Goal: Communication & Community: Answer question/provide support

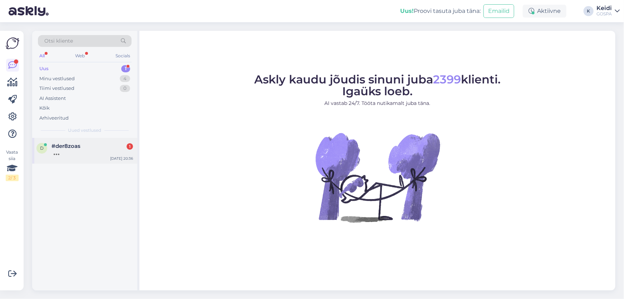
click at [106, 145] on div "#der8zoas 1" at bounding box center [93, 146] width 82 height 6
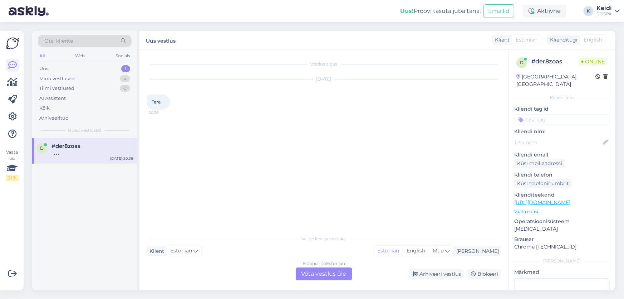
click at [314, 271] on div "Estonian to Estonian Võta vestlus üle" at bounding box center [324, 273] width 57 height 13
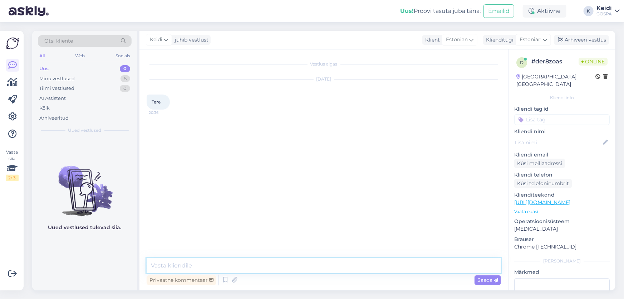
click at [240, 269] on textarea at bounding box center [324, 265] width 354 height 15
type textarea "t"
type textarea "Tere!"
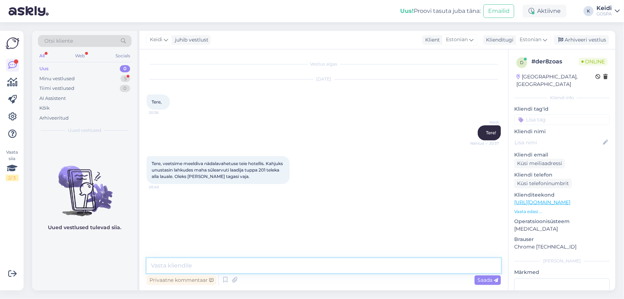
click at [217, 261] on textarea at bounding box center [324, 265] width 354 height 15
type textarea "T"
type textarea "K"
type textarea "[PERSON_NAME] nimele tuba broneeritud oli? :)"
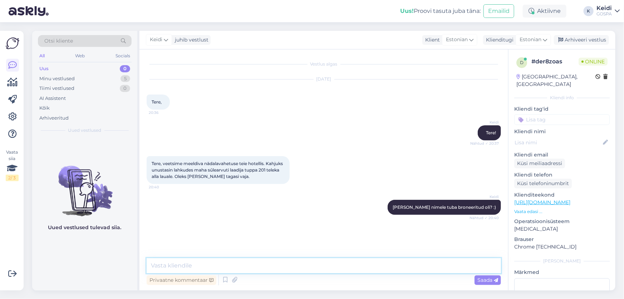
scroll to position [1, 0]
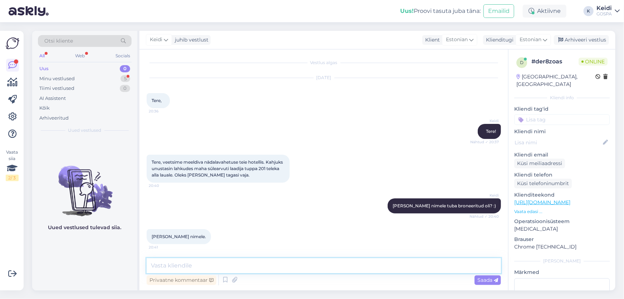
click at [205, 261] on textarea at bounding box center [324, 265] width 354 height 15
type textarea "v"
click at [397, 137] on div "Keidi Tere! Nähtud ✓ 20:37" at bounding box center [324, 131] width 354 height 31
click at [200, 268] on textarea at bounding box center [324, 265] width 354 height 15
type textarea "Lähen ja uurin, kas on olemas! :)"
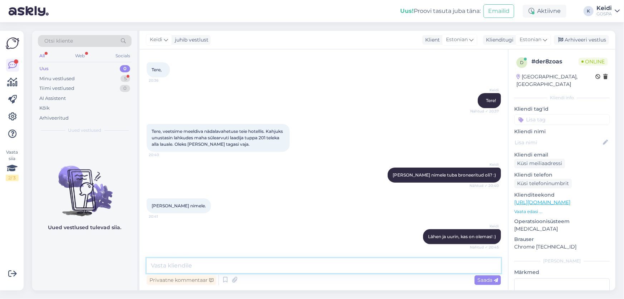
scroll to position [82, 0]
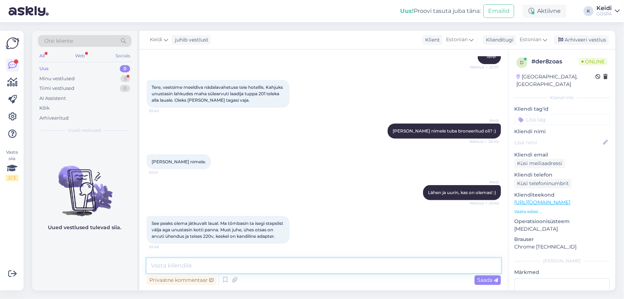
click at [251, 263] on textarea at bounding box center [324, 265] width 354 height 15
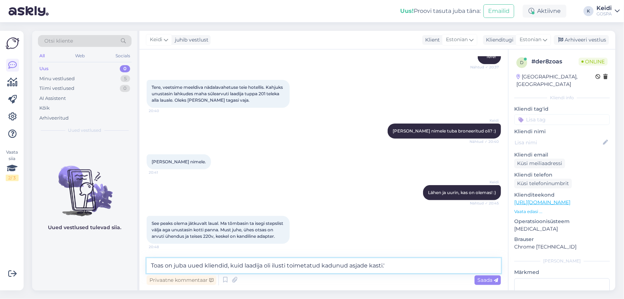
type textarea "Toas on juba uued kliendid, kuid laadija oli ilusti toimetatud kadunud asjade k…"
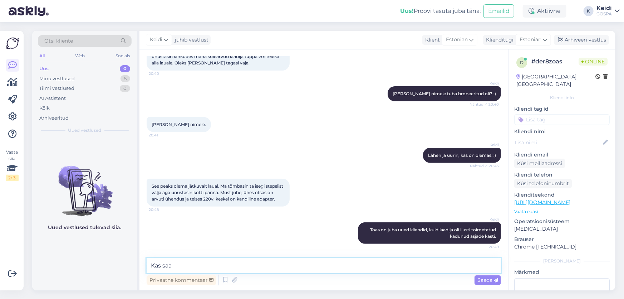
scroll to position [150, 0]
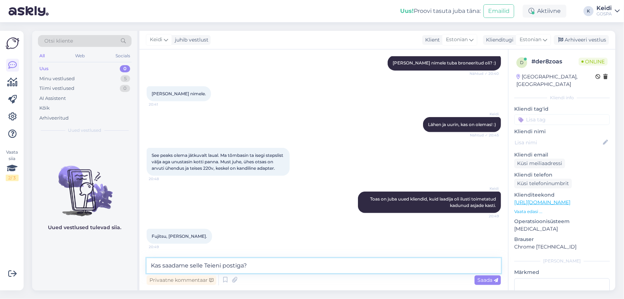
type textarea "Kas saadame selle Teieni postiga?"
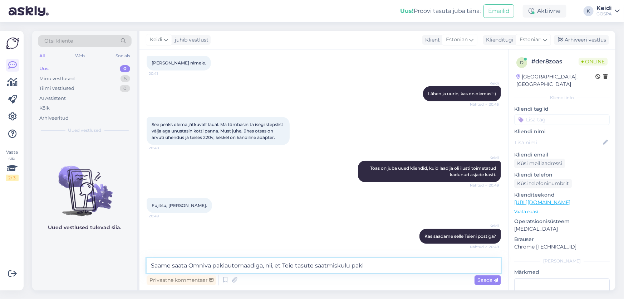
scroll to position [181, 0]
type textarea "Saame saata Omniva pakiautomaadiga"
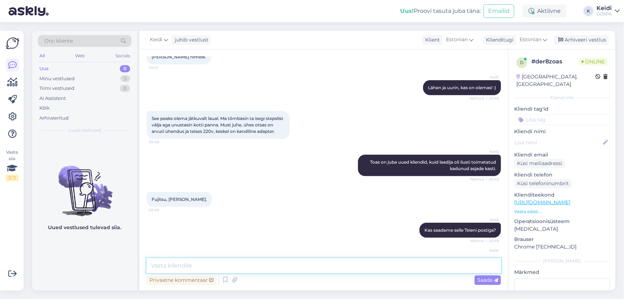
scroll to position [211, 0]
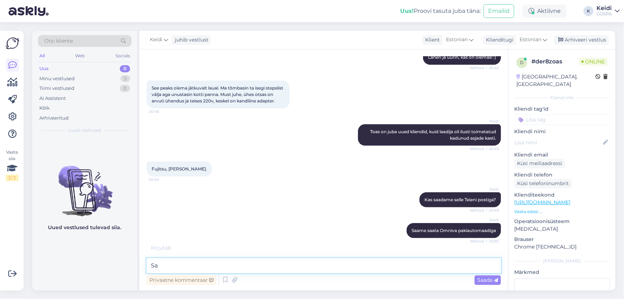
type textarea "S"
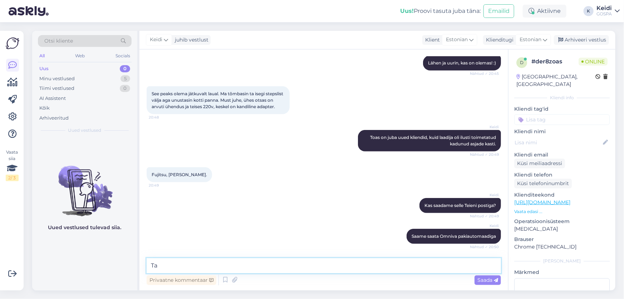
type textarea "T"
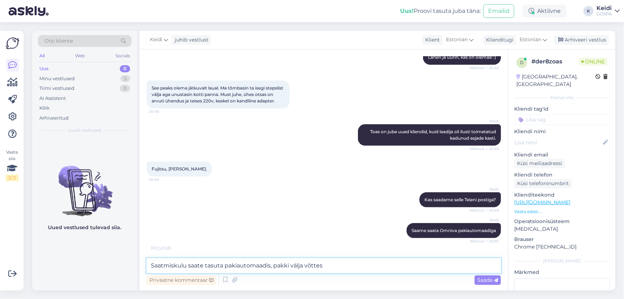
type textarea "Saatmiskulu saate tasuta pakiautomaadis, pakki välja võttes."
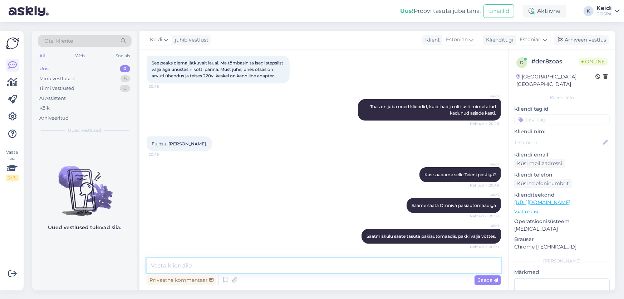
click at [407, 262] on textarea at bounding box center [324, 265] width 354 height 15
type textarea "tasuda*"
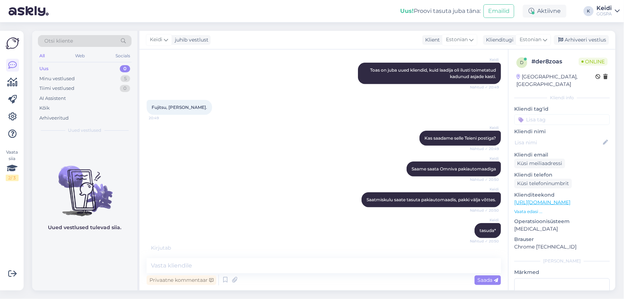
click at [292, 182] on div "[PERSON_NAME] saata Omniva pakiautomaadiga Nähtud ✓ 20:50" at bounding box center [324, 168] width 354 height 31
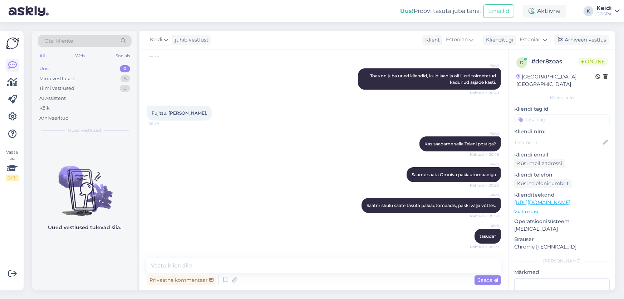
click at [291, 182] on div "[PERSON_NAME] saata Omniva pakiautomaadiga Nähtud ✓ 20:50" at bounding box center [324, 174] width 354 height 31
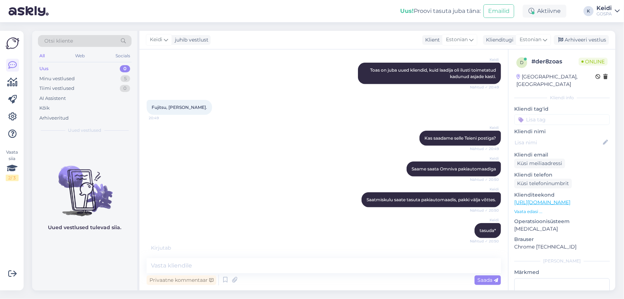
click at [259, 184] on div "[PERSON_NAME] saata Omniva pakiautomaadiga Nähtud ✓ 20:50" at bounding box center [324, 168] width 354 height 31
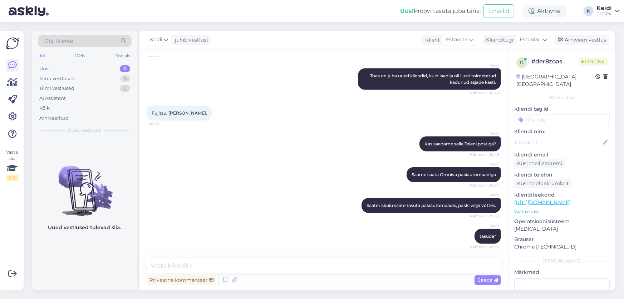
scroll to position [304, 0]
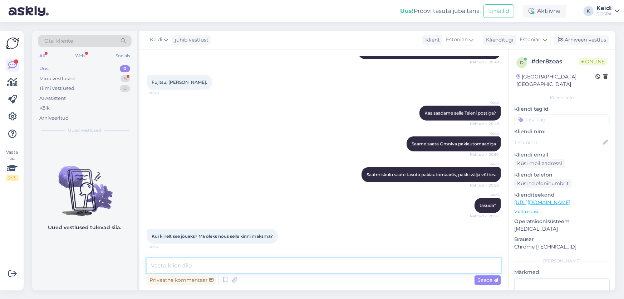
click at [246, 258] on textarea at bounding box center [324, 265] width 354 height 15
type textarea "Paneme homse jooksul posti, ehk jõuab kolmapäevaks või neljapäevaks"
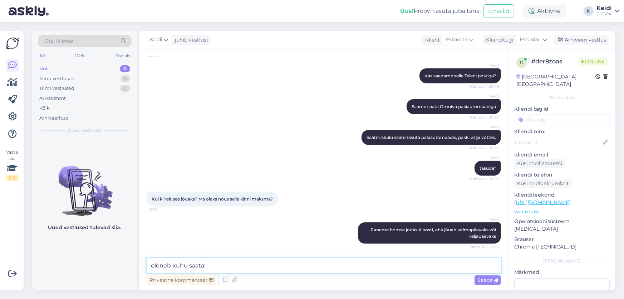
click at [170, 265] on textarea "oleneb kuhu saata!" at bounding box center [324, 265] width 354 height 15
click at [233, 258] on textarea "oleneb sellest kuhu saata!" at bounding box center [324, 265] width 354 height 15
type textarea "oleneb sellest kuhu saata! :)"
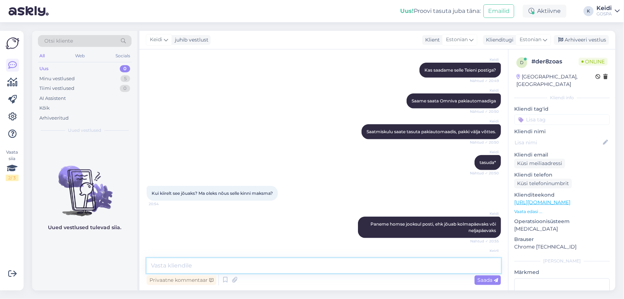
scroll to position [372, 0]
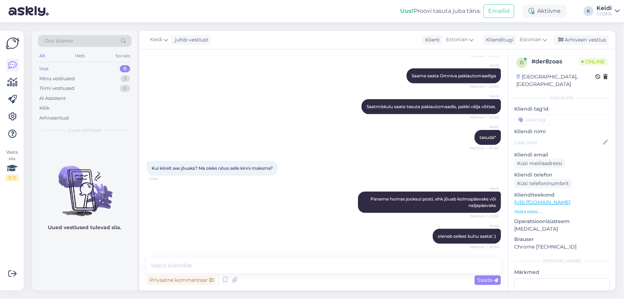
click at [356, 226] on div "Keidi oleneb sellest kuhu saata! :) Nähtud ✓ 20:55" at bounding box center [324, 236] width 354 height 31
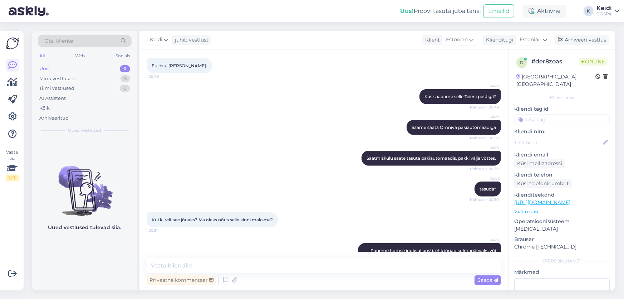
scroll to position [307, 0]
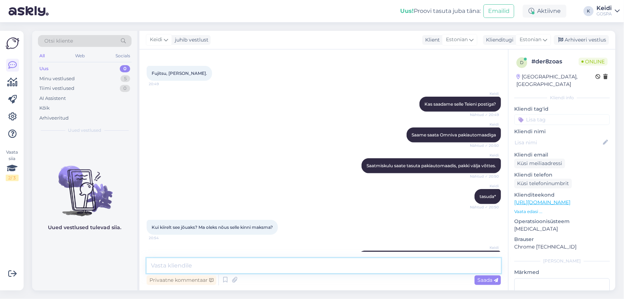
click at [185, 261] on textarea at bounding box center [324, 265] width 354 height 15
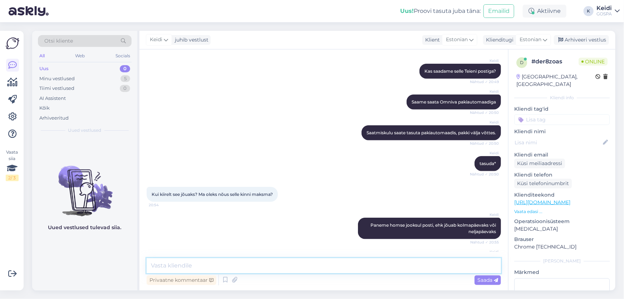
scroll to position [372, 0]
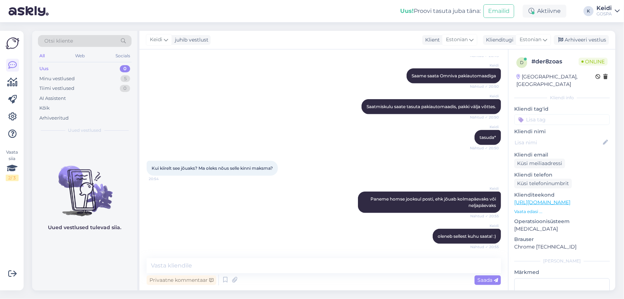
click at [328, 180] on div "Kui kiirelt see jõuaks? Ma oleks nõus selle kinni maksma? 20:54" at bounding box center [324, 168] width 354 height 31
click at [279, 267] on textarea at bounding box center [324, 265] width 354 height 15
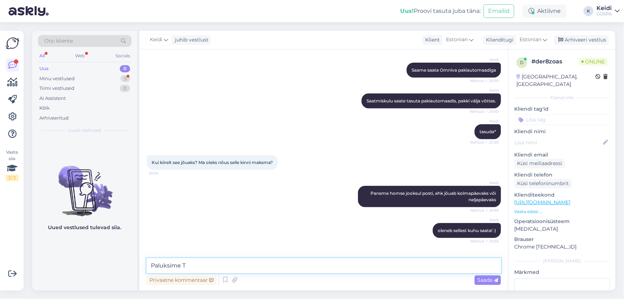
scroll to position [409, 0]
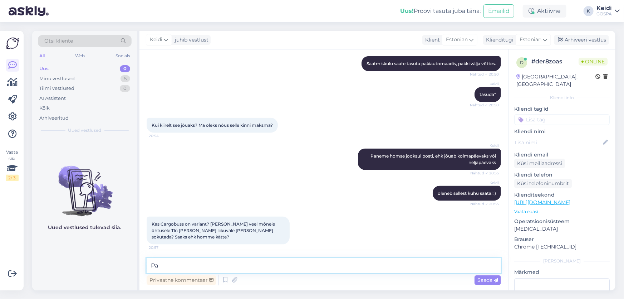
type textarea "P"
click at [251, 266] on textarea at bounding box center [324, 265] width 354 height 15
type textarea "Kahjuks [PERSON_NAME] [PERSON_NAME] Tallinna [PERSON_NAME] liigu"
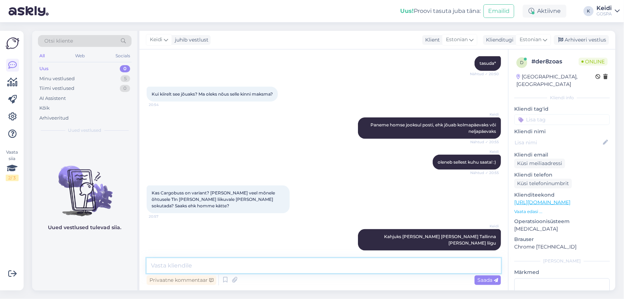
click at [251, 266] on textarea at bounding box center [324, 265] width 354 height 15
click at [472, 265] on textarea at bounding box center [324, 265] width 354 height 15
click at [386, 213] on div "Kas Cargobuss on variant? [PERSON_NAME] veel mõnele õhtusele Tln [PERSON_NAME] …" at bounding box center [324, 199] width 354 height 44
click at [232, 264] on textarea at bounding box center [324, 265] width 354 height 15
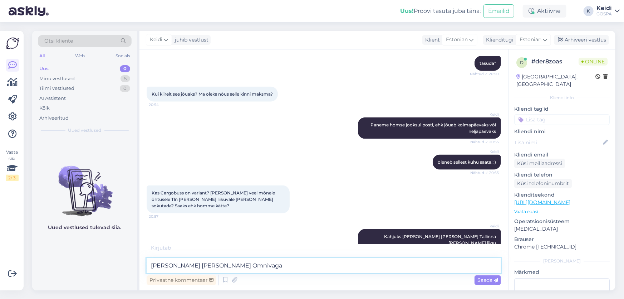
type textarea "[PERSON_NAME] [PERSON_NAME] Omnivaga."
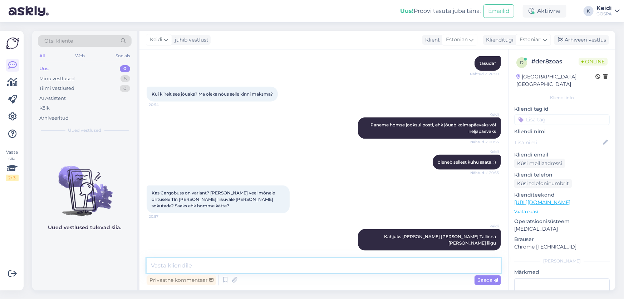
scroll to position [470, 0]
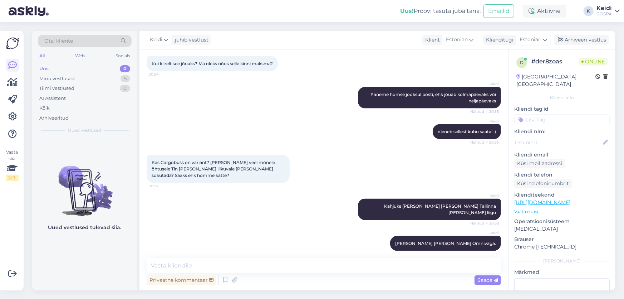
click at [383, 154] on div "Kas Cargobuss on variant? [PERSON_NAME] veel mõnele õhtusele Tln [PERSON_NAME] …" at bounding box center [324, 169] width 354 height 44
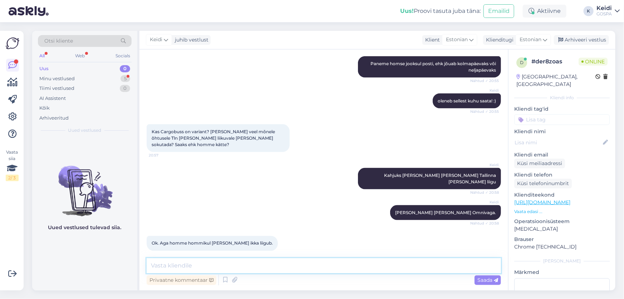
click at [216, 262] on textarea at bounding box center [324, 265] width 354 height 15
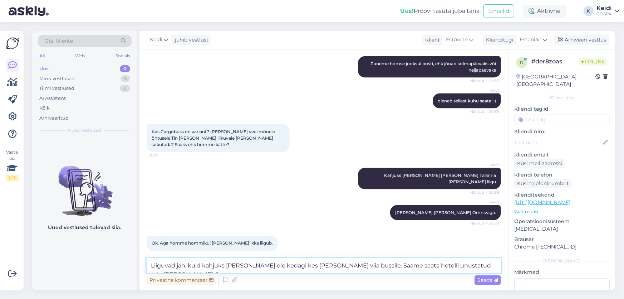
scroll to position [532, 0]
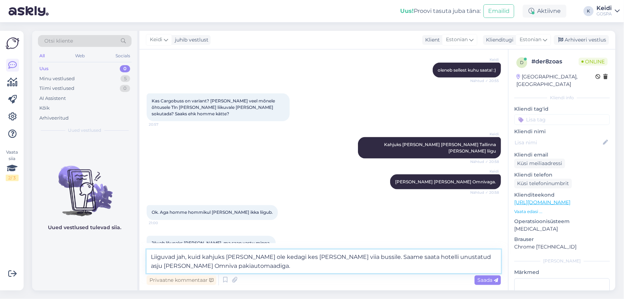
type textarea "Liiguvad jah, kuid kahjuks [PERSON_NAME] ole kedagi kes [PERSON_NAME] viia buss…"
click at [353, 259] on textarea "Liiguvad jah, kuid kahjuks [PERSON_NAME] ole kedagi kes [PERSON_NAME] viia buss…" at bounding box center [324, 261] width 354 height 24
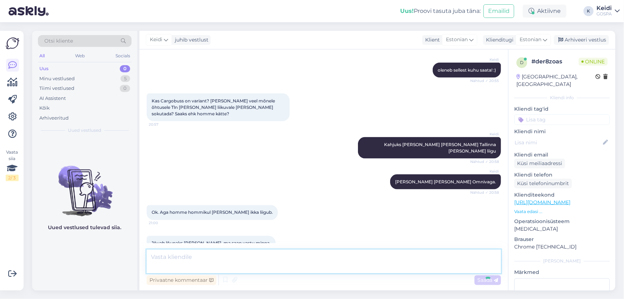
scroll to position [576, 0]
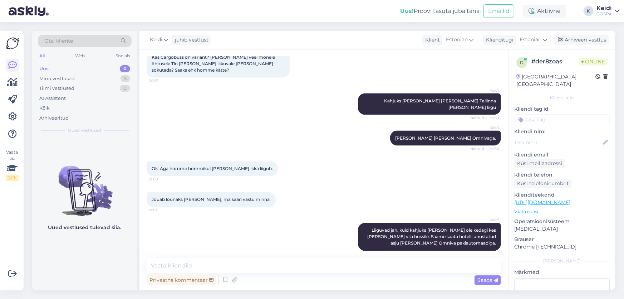
click at [411, 184] on div "Jōuab lõunaks [PERSON_NAME], ma saan vastu minna. 21:01" at bounding box center [324, 199] width 354 height 31
click at [387, 259] on textarea at bounding box center [324, 265] width 354 height 15
type textarea "L"
click at [400, 195] on div "Jōuab lõunaks [PERSON_NAME], ma saan vastu minna. 21:01" at bounding box center [324, 199] width 354 height 31
click at [366, 258] on div "Vestlus algas [DATE] Tere, 20:36 Keidi Tere! Nähtud ✓ 20:37 Tere, veetsime meel…" at bounding box center [323, 169] width 369 height 241
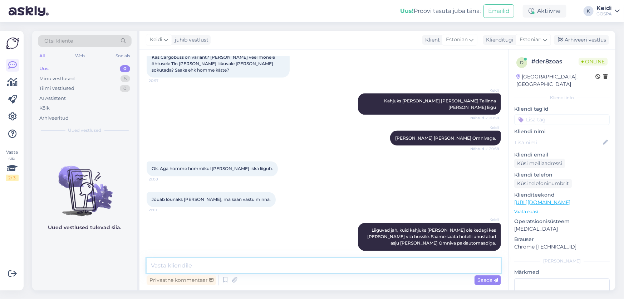
click at [366, 265] on textarea at bounding box center [324, 265] width 354 height 15
click at [332, 230] on div "Keidi Liiguvad jah, kuid kahjuks [PERSON_NAME] ole kedagi kes [PERSON_NAME] vii…" at bounding box center [324, 237] width 354 height 44
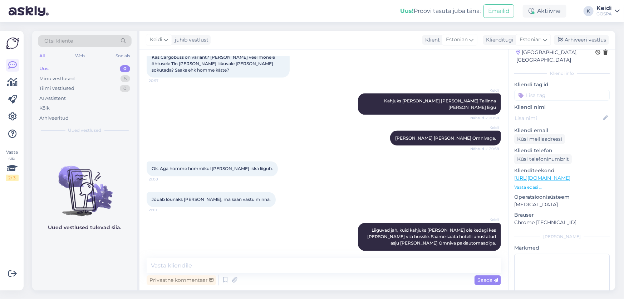
scroll to position [55, 0]
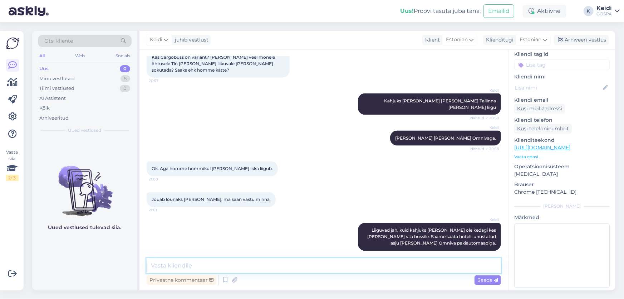
click at [443, 264] on textarea at bounding box center [324, 265] width 354 height 15
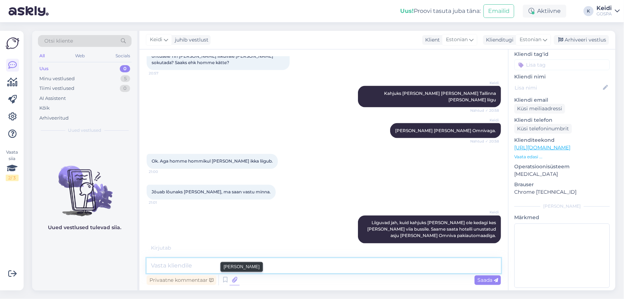
scroll to position [576, 0]
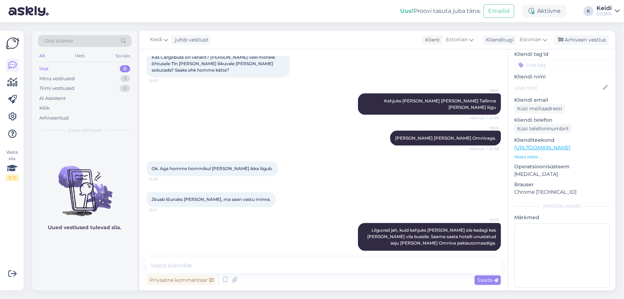
click at [338, 155] on div "Ok. Aga homme hommikul [PERSON_NAME] ikka liigub. 21:00" at bounding box center [324, 168] width 354 height 31
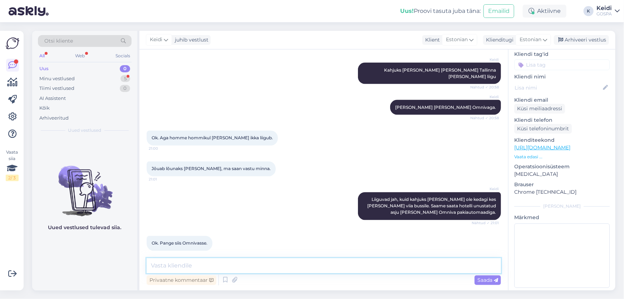
click at [205, 264] on textarea at bounding box center [324, 265] width 354 height 15
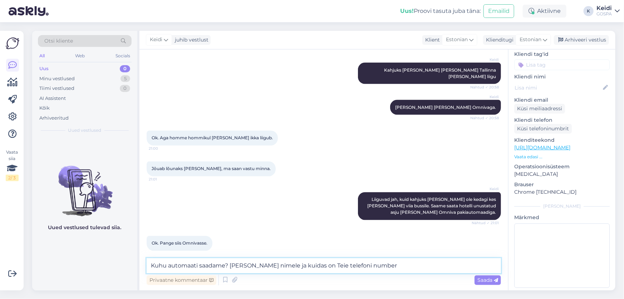
type textarea "Kuhu automaati saadame? [PERSON_NAME] nimele ja kuidas on Teie telefoni number?"
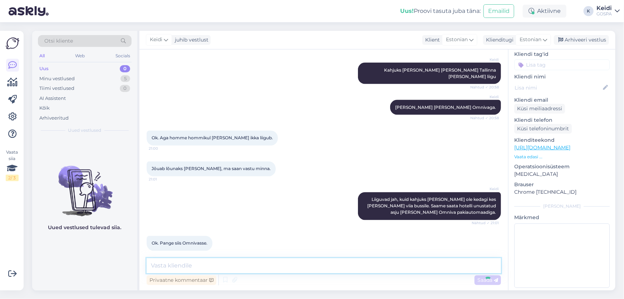
scroll to position [643, 0]
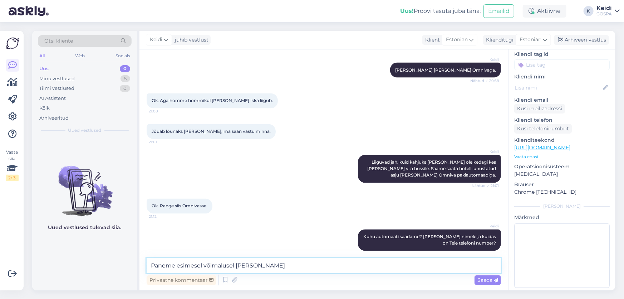
type textarea "Paneme esimesel võimalusel [PERSON_NAME]!"
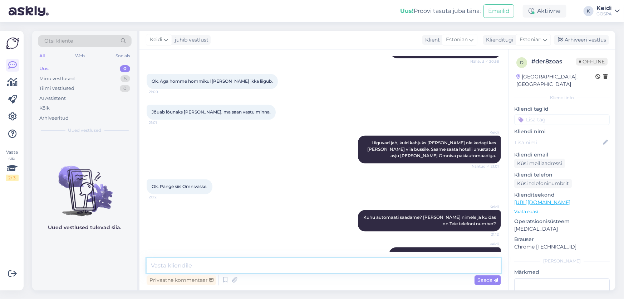
scroll to position [674, 0]
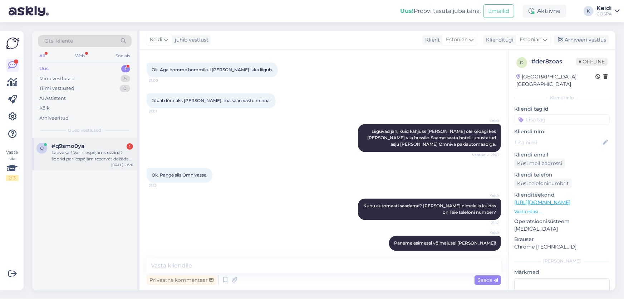
click at [78, 152] on div "Labvakar! Vai ir iespējams uzzināt šobrīd par iespējām rezervēt dažādas SPA pro…" at bounding box center [93, 155] width 82 height 13
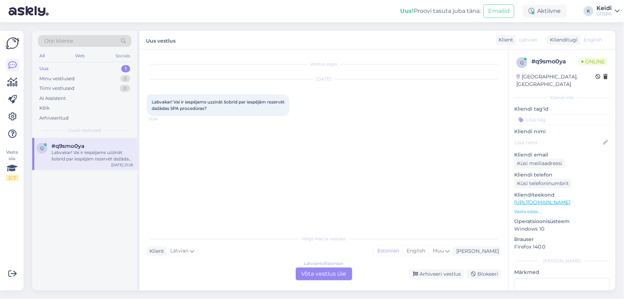
click at [329, 273] on div "Latvian to Estonian Võta vestlus üle" at bounding box center [324, 273] width 57 height 13
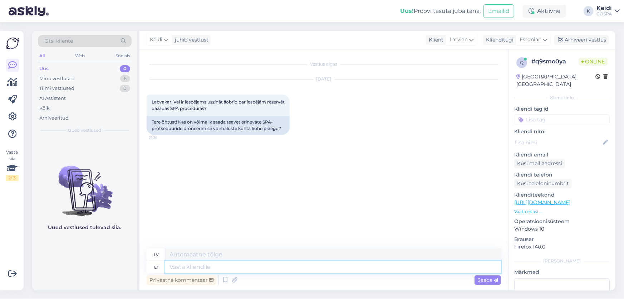
click at [220, 266] on textarea at bounding box center [333, 267] width 336 height 12
type textarea "Tere"
type textarea "Sveiki"
type textarea "Tere, m"
type textarea "Sveiki,"
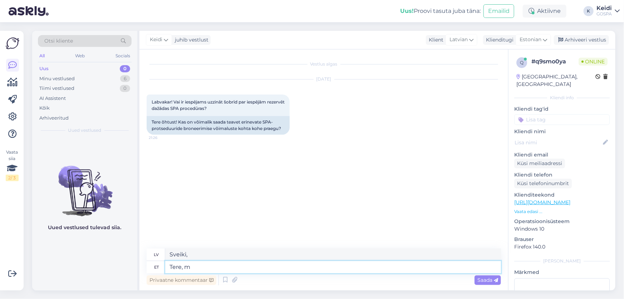
type textarea "Tere, mi"
type textarea "Sveiki, mēs"
type textarea "Tere, mil"
type textarea "Sveiki, kad?"
type textarea "Tere, millal s"
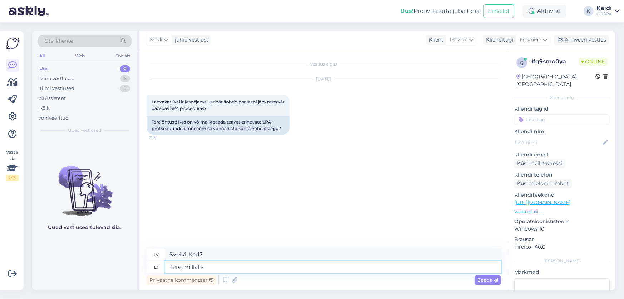
type textarea "Sveiki, kad tu esi?"
type textarea "[PERSON_NAME], [PERSON_NAME]"
type textarea "Sveiki, kad jūs vēlētos?"
type textarea "Tere, mi"
type textarea "Sveiki, mēs"
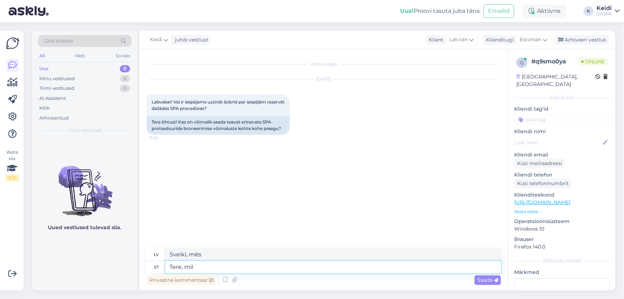
type textarea "Tere, mill"
type textarea "Sveika, dzirnaviņas"
type textarea "Tere, milli´´"
type textarea "Sveika, Millija"
type textarea "Tere,"
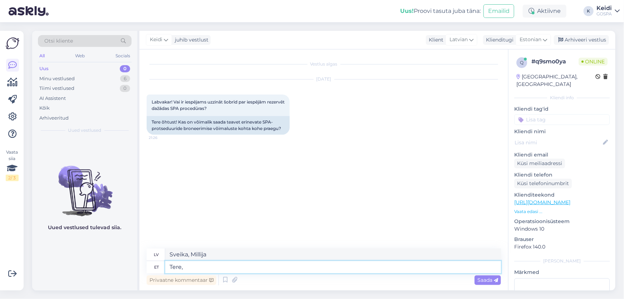
type textarea "Sveiki,"
type textarea "Tere, kuidas s"
type textarea "Sveiki, kā tev klājas?"
type textarea "Tere, kuidas saan"
type textarea "Sveiki, kā es varu"
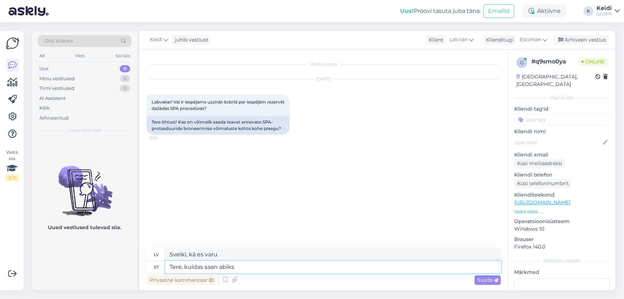
type textarea "Tere, kuidas saan abiks"
type textarea "Sveiki, [PERSON_NAME] palīdzēt?"
type textarea "Tere, kuidas saan abiks olla? P"
type textarea "Sveiki, [PERSON_NAME] palīdzēt? P"
type textarea "Tere, kuidas saan abiks olla?"
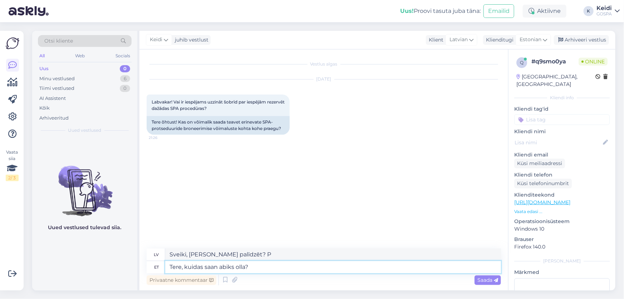
type textarea "Sveiki, [PERSON_NAME] palīdzēt?"
type textarea "Tere, kuidas saan abiks olla? Spa"
type textarea "Sveiki, [PERSON_NAME] palīdzēt? Spa"
type textarea "Tere, kuidas saan abiks olla? Spa osakond o"
type textarea "Sveiki, [PERSON_NAME] jums palīdzēt? Spa nodaļa"
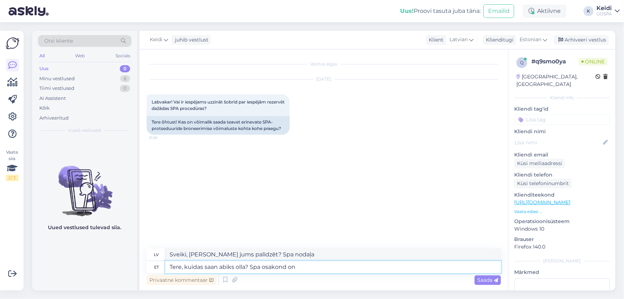
type textarea "Tere, kuidas saan abiks olla? Spa osakond on"
type textarea "Sveiki, [PERSON_NAME] jums palīdzēt? SPA nodaļa ir"
type textarea "Tere, kuidas saan abiks olla? Spa osakond on tänaseks j"
type textarea "Sveiki, [PERSON_NAME] palīdzēt? SPA nodaļa šodien ir slēgta."
type textarea "Tere, kuidas saan abiks olla? Spa osakond on tänaseks juba"
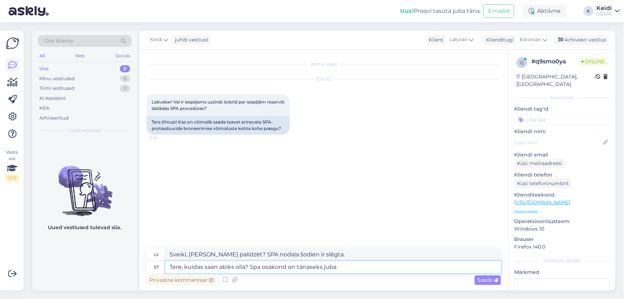
type textarea "Sveiki, [PERSON_NAME] palīdzēt? SPA nodaļa šodien jau ir atvērta."
type textarea "Tere, kuidas saan abiks olla? Spa osakond on tänaseks juba suletud,"
type textarea "Sveiki, [PERSON_NAME] palīdzēt? SPA nodaļa šodien jau ir slēgta."
type textarea "Tere, kuidas saan abiks olla? Spa osakond on tänaseks juba suletud, nendega s"
type textarea "Sveiki, [PERSON_NAME] palīdzēt? Spa nodaļa šodien jau ir slēgta, kopā ar viņiem."
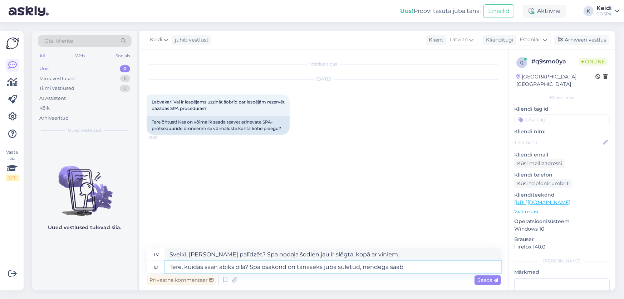
type textarea "Tere, kuidas saan abiks olla? Spa osakond on tänaseks juba suletud, nendega saab"
type textarea "Sveiki, [PERSON_NAME] palīdzēt? SPA nodaļa šodien jau ir slēgta, viņi var"
type textarea "Tere, kuidas saan abiks olla? Spa osakond on tänaseks juba suletud, nendega saa…"
type textarea "Sveiki, [PERSON_NAME] palīdzēt? SPA nodaļa šodien jau ir slēgta, ar viņiem var …"
type textarea "Tere, kuidas saan abiks olla? Spa osakond on tänaseks juba suletud, nendega saa…"
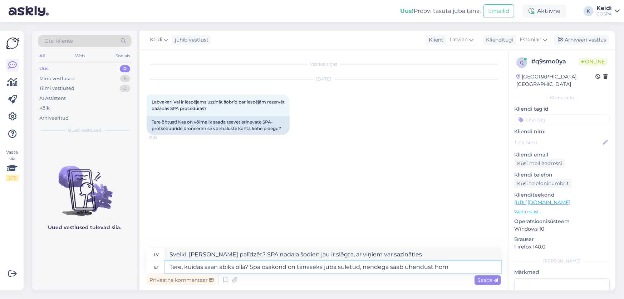
type textarea "Sveiki, [PERSON_NAME] palīdzēt? SPA nodaļa šodien jau ir slēgta, ar viņiem sazi…"
type textarea "Tere, kuidas saan abiks olla? Spa osakond on tänaseks juba suletud, nendega saa…"
type textarea "Sveiki, [PERSON_NAME] palīdzēt? SPA nodaļa šodien jau ir slēgta, ar viņiem var …"
type textarea "Tere, kuidas saan abiks olla? Spa osakond on tänaseks juba suletud, nendega saa"
type textarea "Sveiki, [PERSON_NAME] palīdzēt? SPA nodaļa šodien jau ir slēgta, viņi var"
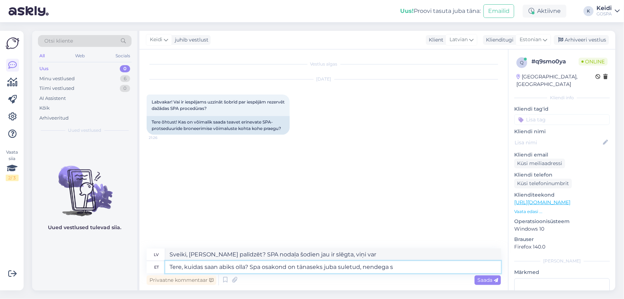
type textarea "Tere, kuidas saan abiks olla? Spa osakond on tänaseks juba suletud, nendega"
type textarea "Sveiki, [PERSON_NAME] palīdzēt? Spa nodaļa šodien jau ir slēgta, kopā ar viņiem."
type textarea "Tere, kuidas saan abiks olla? Spa osakond on tänaseks juba suletud,"
type textarea "Sveiki, [PERSON_NAME] palīdzēt? SPA nodaļa šodien jau ir slēgta."
type textarea "Tere, kuidas saan abiks olla? Spa osakond on tänaseks juba suletud, kuid"
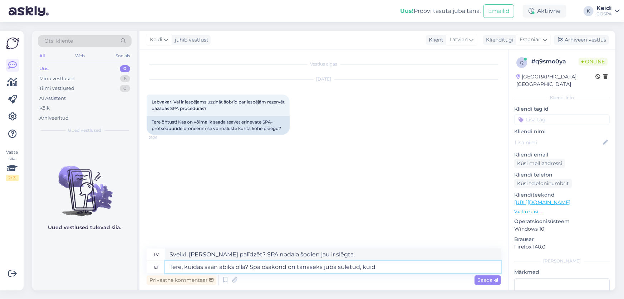
type textarea "Sveiki, [PERSON_NAME] palīdzēt? SPA nodaļa šodien jau ir slēgta, bet..."
type textarea "Tere, kuidas saan abiks olla? Spa osakond on tänaseks juba suletud, kuid võimal…"
type textarea "Sveiki, [PERSON_NAME] palīdzēt? SPA nodaļa šodien jau ir slēgta, bet, ja iespēj…"
type textarea "Tere, kuidas saan abiks olla? Spa osakond on tänaseks juba suletud, kuid võimal…"
type textarea "Sveiki, [PERSON_NAME] palīdzēt? SPA nodaļa šodien ir slēgta, bet palīdzēšu, ja …"
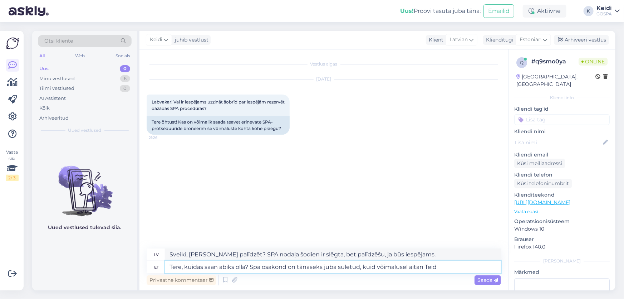
type textarea "Tere, kuidas saan abiks olla? Spa osakond on tänaseks juba suletud, kuid võimal…"
type textarea "Sveiki, [PERSON_NAME] palīdzēt? SPA nodaļa šodien ir slēgta, bet, ja iespējams,…"
type textarea "Tere, kuidas saan abiks olla? Spa osakond on tänaseks juba suletud, kuid võimal…"
click at [492, 283] on div "Saada" at bounding box center [488, 280] width 26 height 10
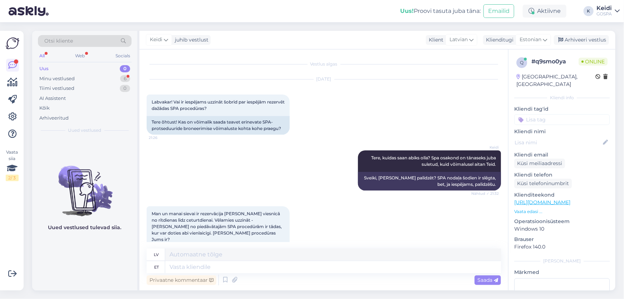
scroll to position [38, 0]
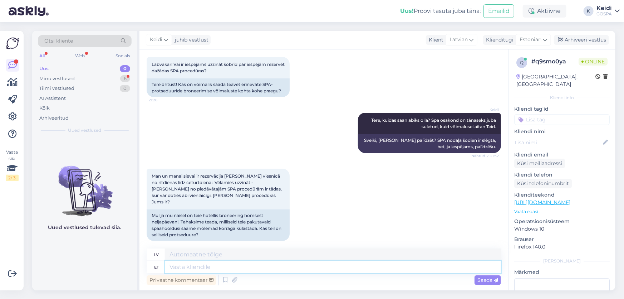
click at [216, 265] on textarea at bounding box center [333, 267] width 336 height 12
type textarea "T"
type textarea "S"
type textarea "Usun, et"
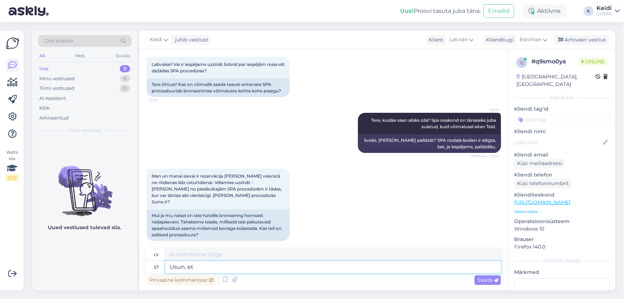
type textarea "Es ticu,"
type textarea "Usun, et"
type textarea "Es ticu, ka"
type textarea "Us"
type textarea "Es ticu,"
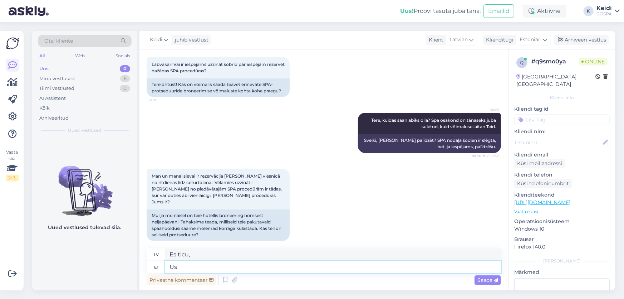
type textarea "U"
type textarea "Meie"
type textarea "Mūsu"
type textarea "Meie koduleheöl"
type textarea "Mūsu tīmekļa vietnē"
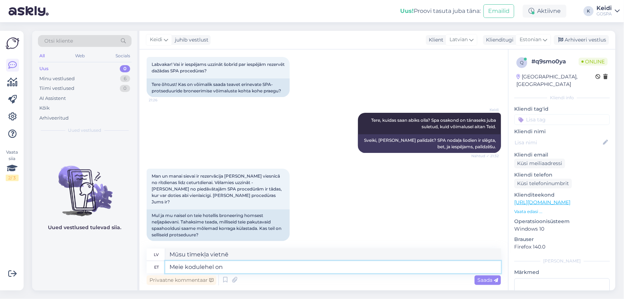
type textarea "Meie kodulehel on"
type textarea "Mūsu tīmekļa vietnē ir"
type textarea "Meie kodulehel on spa h"
type textarea "Mūsu vietnē ir spa"
type textarea "Meie kodulehel on spa hoolitsuste n"
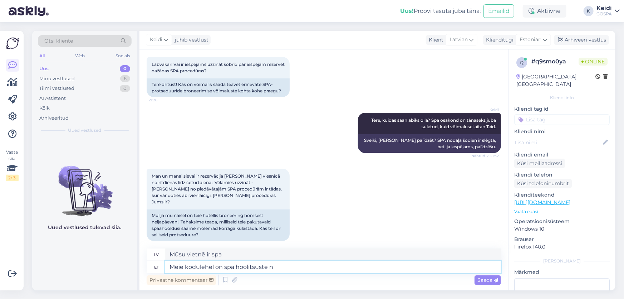
type textarea "Mūsu vietnē ir pieejamas spa procedūras"
type textarea "Meie kodulehel on spa hoolitsuste nimekiri,"
type textarea "Mūsu tīmekļa vietnē ir pieejams spa procedūru saraksts,"
type textarea "Meie kodulehel on spa hoolitsuste nimekiri, vabade"
type textarea "Mūsu tīmekļa vietnē ir pieejams spa procedūru saraksts."
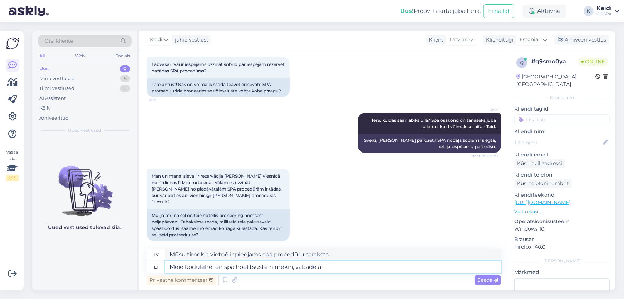
type textarea "Meie kodulehel on spa hoolitsuste nimekiri, vabade ae"
type textarea "Mūsu tīmekļa vietnē ir pieejams spa procedūru saraksts un pieejamības laiki."
type textarea "Meie kodulehel on spa hoolitsuste nimekiri, vabade aegade"
type textarea "Mūsu tīmekļa vietnē ir pieejams spa procedūru saraksts un brīvie laiki."
type textarea "Meie kodulehel on spa hoolitsuste nimekiri, vabade aegade olemas"
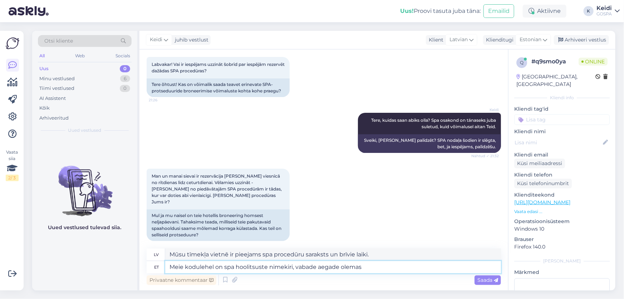
type textarea "Mūsu tīmekļa vietnē ir pieejams spa procedūru saraksts un pieejamie laiki."
type textarea "Meie kodulehel on spa hoolitsuste nimekiri, vabade"
type textarea "Mūsu tīmekļa vietnē ir pieejams spa procedūru saraksts un brīvie laiki."
type textarea "Meie kodulehel on spa hoolitsuste nimekiri, vabade"
type textarea "Mūsu tīmekļa vietnē ir pieejams spa procedūru saraksts."
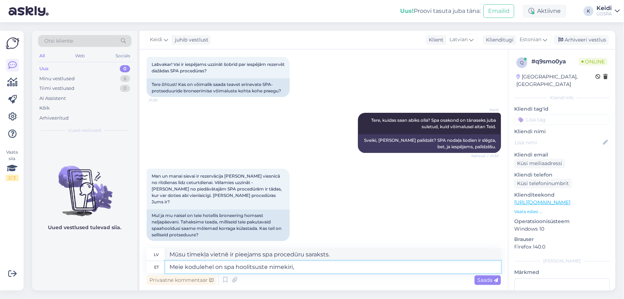
type textarea "Meie kodulehel on spa hoolitsuste nimekiri,"
type textarea "Mūsu tīmekļa vietnē ir pieejams spa procedūru saraksts,"
type textarea "Meie kodulehel on spa hoolitsuste nimekiri"
type textarea "Mūsu tīmekļa vietnē ir pieejams spa procedūru saraksts."
type textarea "Meie kodulehel on spa hoolitsuste nimekiri:"
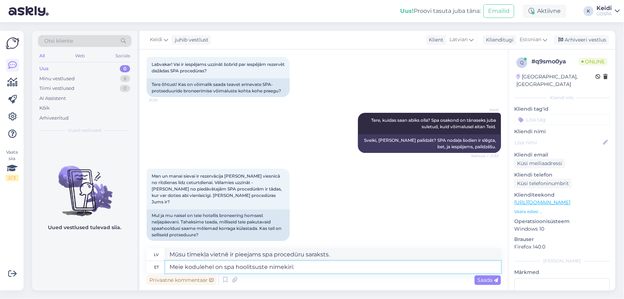
type textarea "Mūsu tīmekļa vietnē ir pieejams spa procedūru saraksts:"
paste textarea "[URL][DOMAIN_NAME]"
type textarea "Meie kodulehel on spa hoolitsuste nimekiri: [URL][DOMAIN_NAME]"
type textarea "Mūsu tīmekļa vietnē ir pieejams spa procedūru saraksts: [URL][DOMAIN_NAME]"
type textarea "Meie kodulehel on spa hoolitsuste nimekiri: [URL][DOMAIN_NAME]. S"
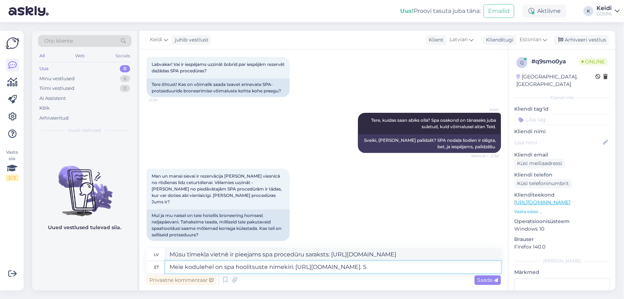
type textarea "Mūsu tīmekļa vietnē ir pieejams spa procedūru saraksts: [URL][DOMAIN_NAME]."
type textarea "Meie kodulehel on spa hoolitsuste nimekiri: [URL][DOMAIN_NAME]. Sasat"
type textarea "Mūsu tīmekļa vietnē ir pieejams spa procedūru saraksts: [URL][DOMAIN_NAME]. [GE…"
type textarea "Meie kodulehel on spa hoolitsuste nimekiri: [URL][DOMAIN_NAME]. Saate v"
type textarea "Mūsu tīmekļa vietnē ir pieejams spa procedūru saraksts: [URL][DOMAIN_NAME]. Jūs…"
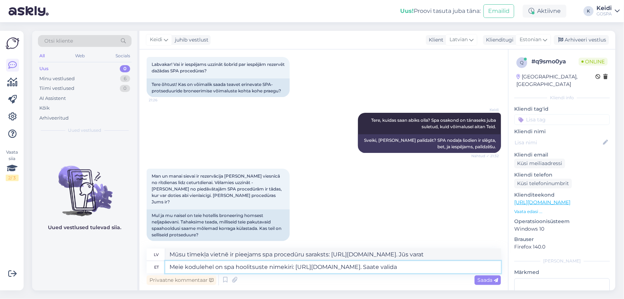
type textarea "Meie kodulehel on spa hoolitsuste nimekiri: [URL][DOMAIN_NAME]. Saate valida"
type textarea "Mūsu tīmekļa vietnē ir pieejams spa procedūru saraksts: [URL][DOMAIN_NAME]. Jūs…"
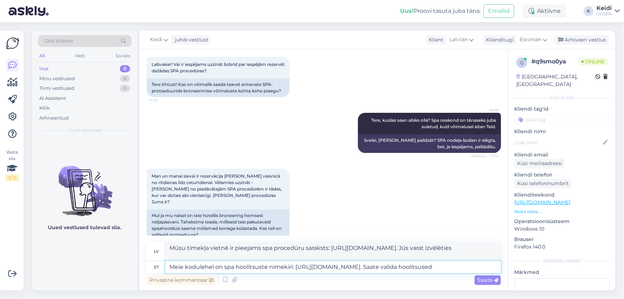
type textarea "Meie kodulehel on spa hoolitsuste nimekiri: [URL][DOMAIN_NAME]. Saate valida ho…"
type textarea "Mūsu tīmekļa vietnē ir pieejams spa procedūru saraksts: [URL][DOMAIN_NAME]. Jūs…"
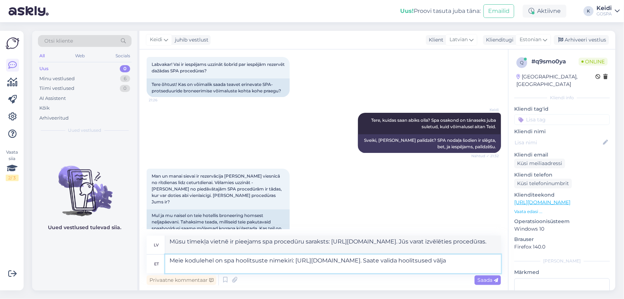
type textarea "Meie kodulehel on spa hoolitsuste nimekiri: [URL][DOMAIN_NAME]. Saate valida ho…"
type textarea "Mūsu tīmekļa vietnē ir pieejams spa procedūru saraksts: [URL][DOMAIN_NAME]. Jūs…"
type textarea "Meie kodulehel on spa hoolitsuste nimekiri: [URL][DOMAIN_NAME]. Saate valida ho…"
type textarea "Mūsu tīmekļa vietnē ir pieejams spa procedūru saraksts: [URL][DOMAIN_NAME]. Jūs…"
type textarea "Meie kodulehel on spa hoolitsuste nimekiri: [URL][DOMAIN_NAME]. Saate valida ho…"
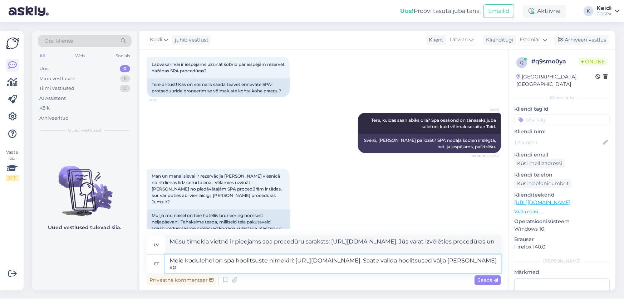
type textarea "Mūsu tīmekļa vietnē ir pieejams spa procedūru saraksts: [URL][DOMAIN_NAME]. Jūs…"
type textarea "Meie kodulehel on spa hoolitsuste nimekiri: [URL][DOMAIN_NAME]. Saate valida ho…"
type textarea "Mūsu tīmekļa vietnē ir pieejams spa procedūru saraksts: [URL][DOMAIN_NAME]. Jūs…"
type textarea "Meie kodulehel on spa hoolitsuste nimekiri: [URL][DOMAIN_NAME]. Saate valida ho…"
type textarea "Mūsu tīmekļa vietnē ir pieejams spa procedūru saraksts: [URL][DOMAIN_NAME]. Jūs…"
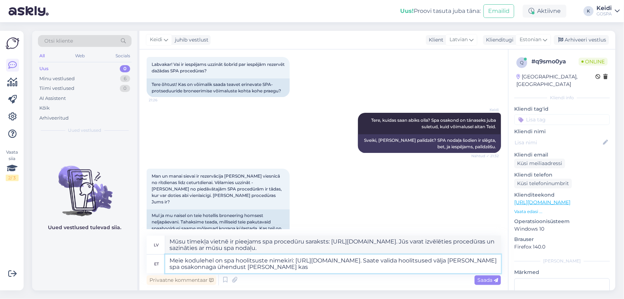
type textarea "Meie kodulehel on spa hoolitsuste nimekiri: [URL][DOMAIN_NAME]. Saate valida ho…"
type textarea "Mūsu tīmekļa vietnē ir pieejams spa procedūru saraksts: [URL][DOMAIN_NAME]. Jūs…"
type textarea "Meie kodulehel on spa hoolitsuste nimekiri: [URL][DOMAIN_NAME]. Saate valida ho…"
type textarea "Mūsu tīmekļa vietnē ir pieejams spa procedūru saraksts: [URL][DOMAIN_NAME]. Jūs…"
paste textarea "[PHONE_NUMBER]"
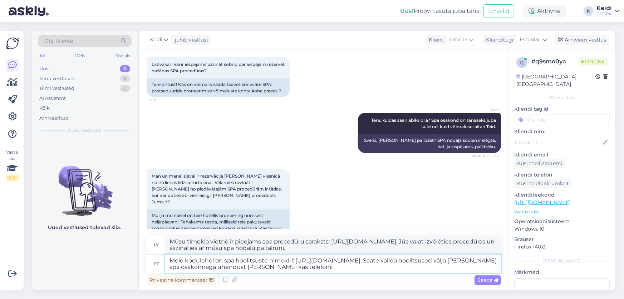
type textarea "Meie kodulehel on spa hoolitsuste nimekiri: [URL][DOMAIN_NAME]. Saate valida ho…"
type textarea "Mūsu tīmekļa vietnē ir pieejams spa procedūru saraksts: [URL][DOMAIN_NAME]. Jūs…"
type textarea "Meie kodulehel on spa hoolitsuste nimekiri: [URL][DOMAIN_NAME]. Saate valida ho…"
type textarea "Mūsu tīmekļa vietnē ir pieejams spa procedūru saraksts: [URL][DOMAIN_NAME]. Jūs…"
type textarea "Meie kodulehel on spa hoolitsuste nimekiri: [URL][DOMAIN_NAME]. Saate valida ho…"
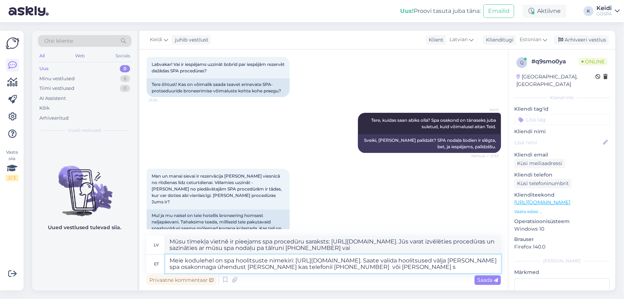
type textarea "Mūsu tīmekļa vietnē ir pieejams spa procedūru saraksts: [URL][DOMAIN_NAME]. Jūs…"
paste textarea "[EMAIL_ADDRESS][DOMAIN_NAME]."
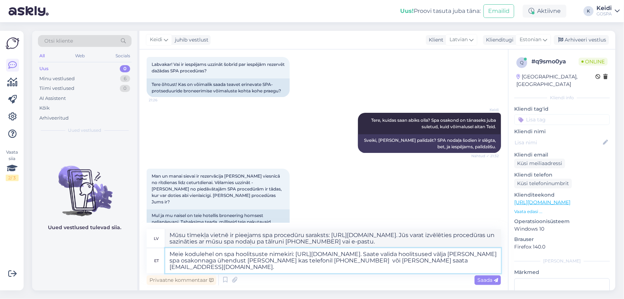
type textarea "Meie kodulehel on spa hoolitsuste nimekiri: [URL][DOMAIN_NAME]. Saate valida ho…"
type textarea "Mūsu tīmekļa vietnē ir pieejams spa procedūru saraksts: [URL][DOMAIN_NAME]. Jūs…"
type textarea "Meie kodulehel on spa hoolitsuste nimekiri: [URL][DOMAIN_NAME]. Saate valida ho…"
type textarea "Mūsu tīmekļa vietnē ir pieejams spa procedūru saraksts: [URL][DOMAIN_NAME]. Jūs…"
type textarea "Meie kodulehel on spa hoolitsuste nimekiri: [URL][DOMAIN_NAME]. Saate valida ho…"
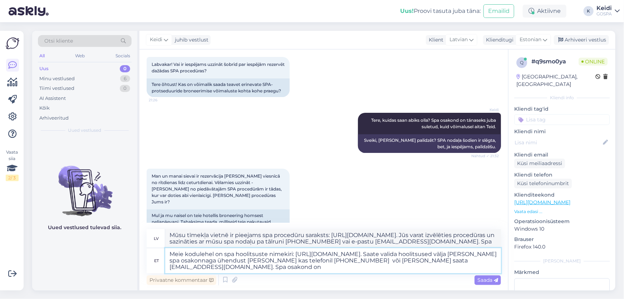
type textarea "Mūsu tīmekļa vietnē ir pieejams spa procedūru saraksts: [URL][DOMAIN_NAME]. Jūs…"
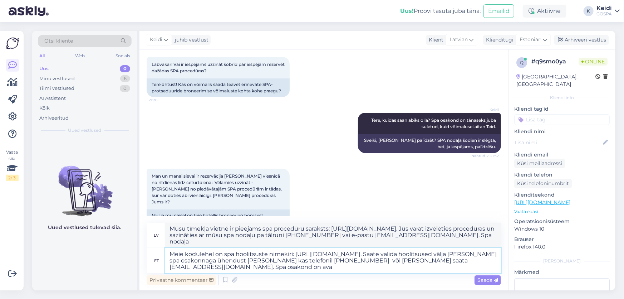
type textarea "Meie kodulehel on spa hoolitsuste nimekiri: [URL][DOMAIN_NAME]. Saate valida ho…"
type textarea "Mūsu tīmekļa vietnē ir pieejams spa procedūru saraksts: [URL][DOMAIN_NAME]. Jūs…"
type textarea "Meie kodulehel on spa hoolitsuste nimekiri: [URL][DOMAIN_NAME]. Saate valida ho…"
type textarea "Mūsu tīmekļa vietnē ir pieejams spa procedūru saraksts: [URL][DOMAIN_NAME]. Jūs…"
type textarea "Meie kodulehel on spa hoolitsuste nimekiri: [URL][DOMAIN_NAME]. Saate valida ho…"
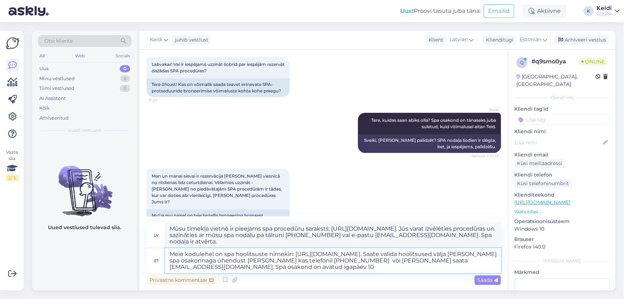
type textarea "Mūsu tīmekļa vietnē ir pieejams spa procedūru saraksts: [URL][DOMAIN_NAME]. Jūs…"
type textarea "Meie kodulehel on spa hoolitsuste nimekiri: [URL][DOMAIN_NAME]. Saate valida ho…"
type textarea "Mūsu tīmekļa vietnē ir pieejams spa procedūru saraksts: [URL][DOMAIN_NAME]. Jūs…"
type textarea "Meie kodulehel on spa hoolitsuste nimekiri: [URL][DOMAIN_NAME]. Saate valida ho…"
type textarea "Mūsu tīmekļa vietnē ir pieejams spa procedūru saraksts: [URL][DOMAIN_NAME]. Jūs…"
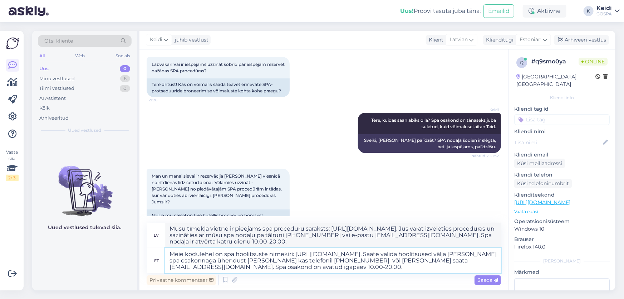
click at [299, 261] on textarea "Meie kodulehel on spa hoolitsuste nimekiri: [URL][DOMAIN_NAME]. Saate valida ho…" at bounding box center [333, 260] width 336 height 25
type textarea "Meie kodulehel on spa hoolitsuste nimekiri: [URL][DOMAIN_NAME]. Saate valida ho…"
click at [486, 278] on span "Saada" at bounding box center [488, 279] width 21 height 6
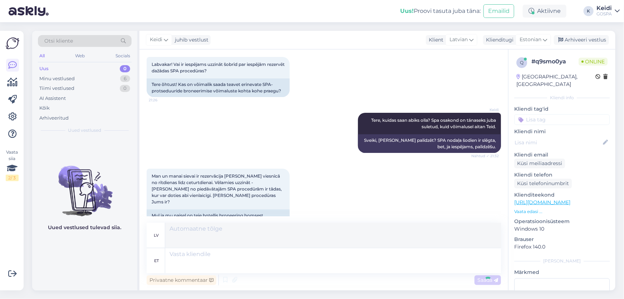
scroll to position [132, 0]
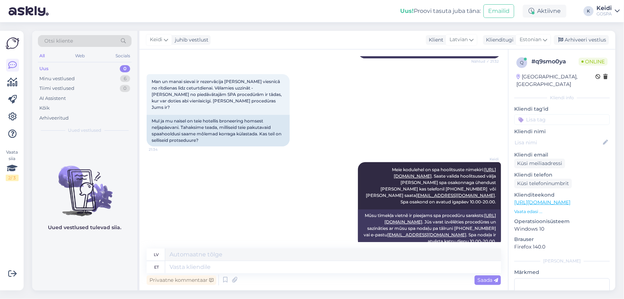
drag, startPoint x: 385, startPoint y: 104, endPoint x: 393, endPoint y: 6, distance: 98.1
click at [385, 104] on div "Man un manai sievai ir rezervācija [PERSON_NAME] viesnīcā no rītdienas līdz cet…" at bounding box center [324, 110] width 354 height 88
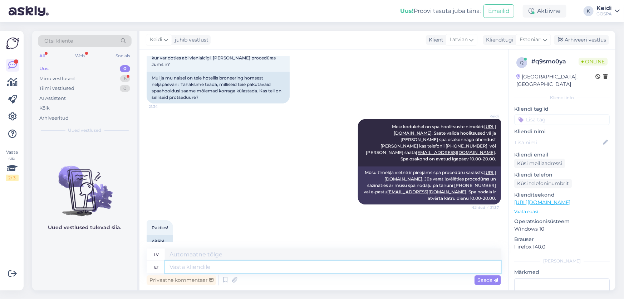
click at [218, 269] on textarea at bounding box center [333, 267] width 336 height 12
type textarea "o"
type textarea "būt"
type textarea "palun!"
type textarea "lūdzu!"
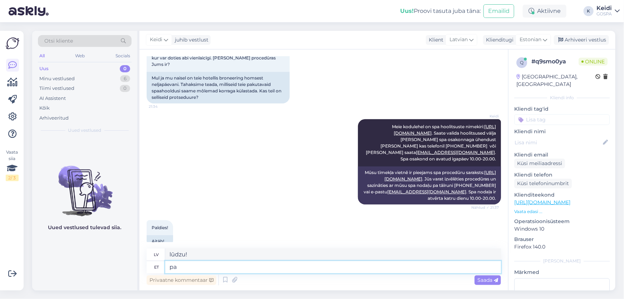
type textarea "p"
type textarea "Kohtumiseni G"
type textarea "Uz redzēšanos vēlāk"
type textarea "Kohtumiseni Gospas!"
type textarea "Tiekamies Gospā!"
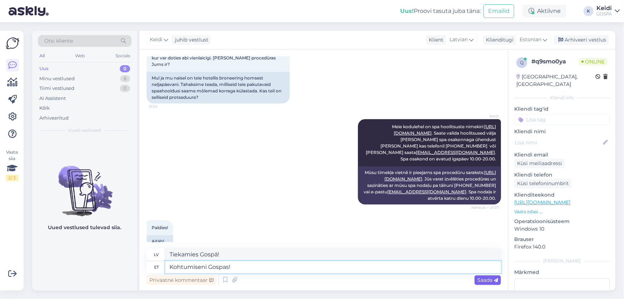
type textarea "Kohtumiseni Gospas!"
click at [492, 283] on span "Saada" at bounding box center [488, 279] width 21 height 6
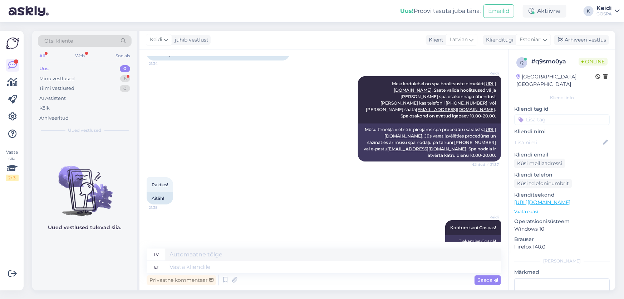
scroll to position [261, 0]
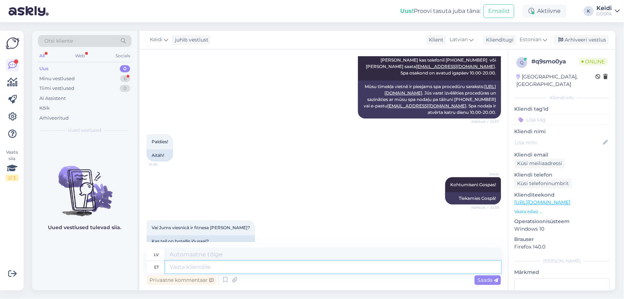
click at [241, 269] on textarea at bounding box center [333, 267] width 336 height 12
type textarea "J"
type textarea "Jā"
type textarea "Jah,"
type textarea "Jā,"
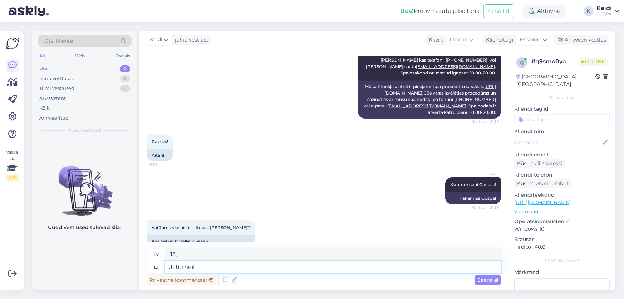
type textarea "Jah, meil o"
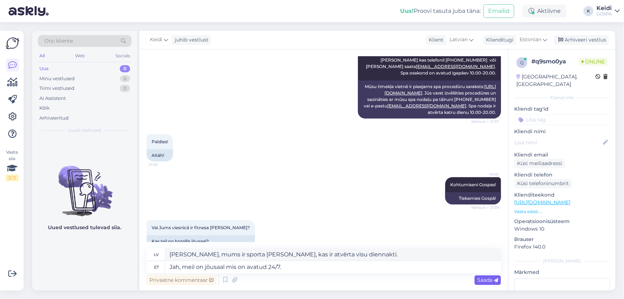
click at [491, 279] on span "Saada" at bounding box center [488, 279] width 21 height 6
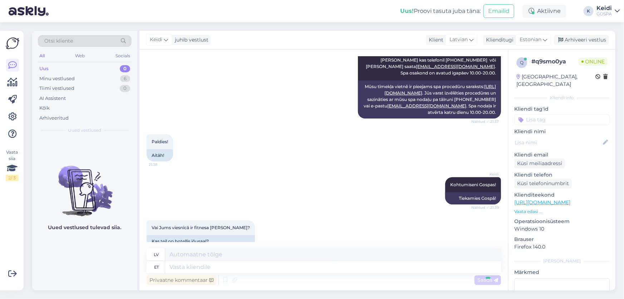
scroll to position [304, 0]
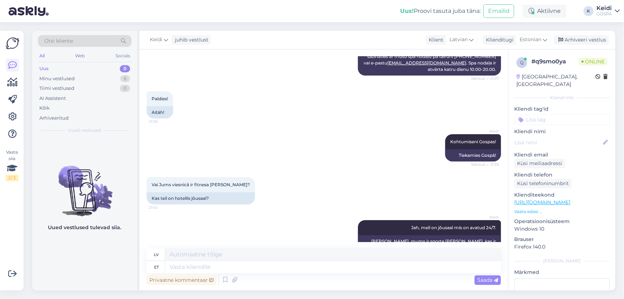
click at [388, 150] on div "Keidi Kohtumiseni Gospas! Nähtud ✓ 21:39 Tiekamies Gospā!" at bounding box center [324, 147] width 354 height 43
